Goal: Information Seeking & Learning: Learn about a topic

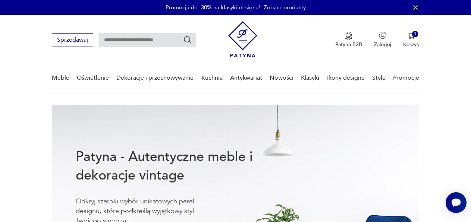
click at [119, 42] on input "text" at bounding box center [147, 40] width 97 height 14
type input "**********"
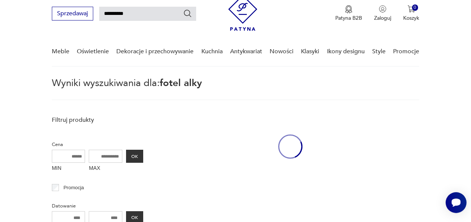
scroll to position [26, 0]
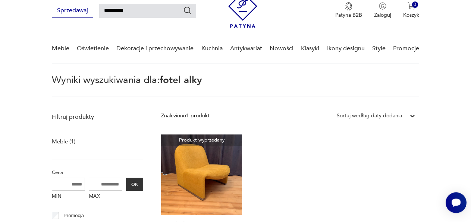
scroll to position [15, 0]
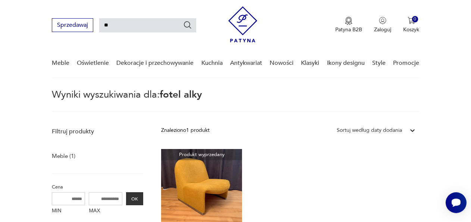
type input "*"
type input "****"
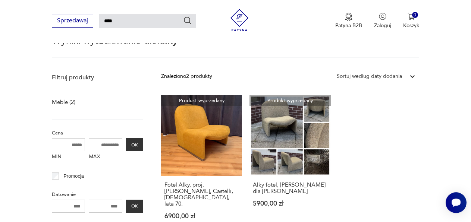
scroll to position [89, 0]
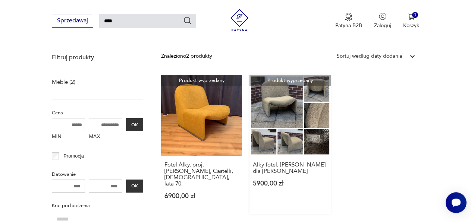
click at [290, 114] on link "Produkt wyprzedany Alky fotel, [PERSON_NAME] dla [PERSON_NAME] 5900,00 zł" at bounding box center [289, 144] width 81 height 139
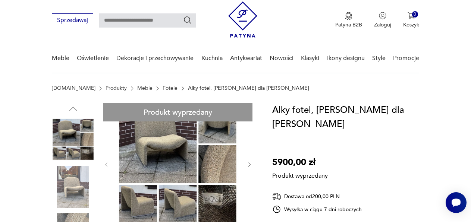
scroll to position [15, 0]
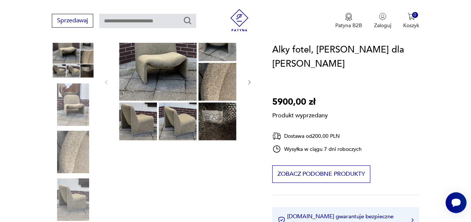
scroll to position [104, 0]
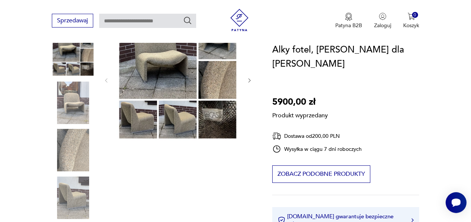
click at [156, 74] on div "Produkt wyprzedany Opis produktu Fotel Alky. Projekt [PERSON_NAME] dla [PERSON_…" at bounding box center [153, 202] width 202 height 367
